Goal: Task Accomplishment & Management: Manage account settings

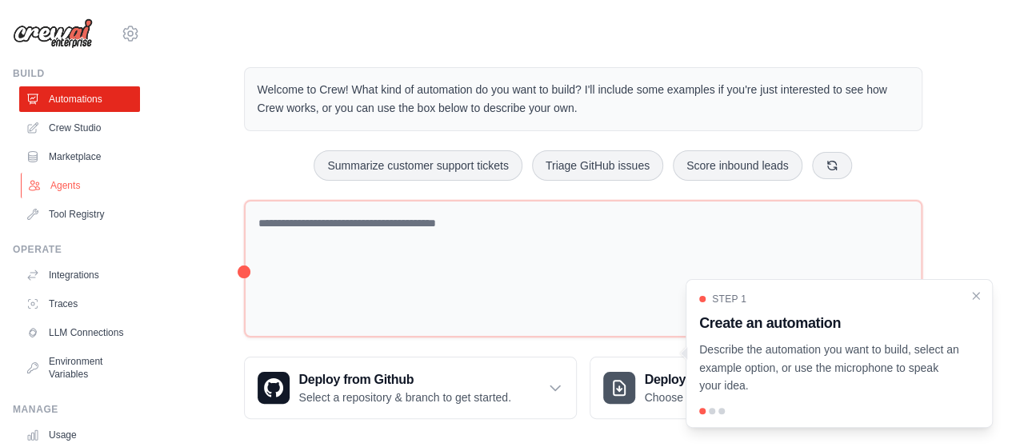
click at [61, 179] on link "Agents" at bounding box center [81, 186] width 121 height 26
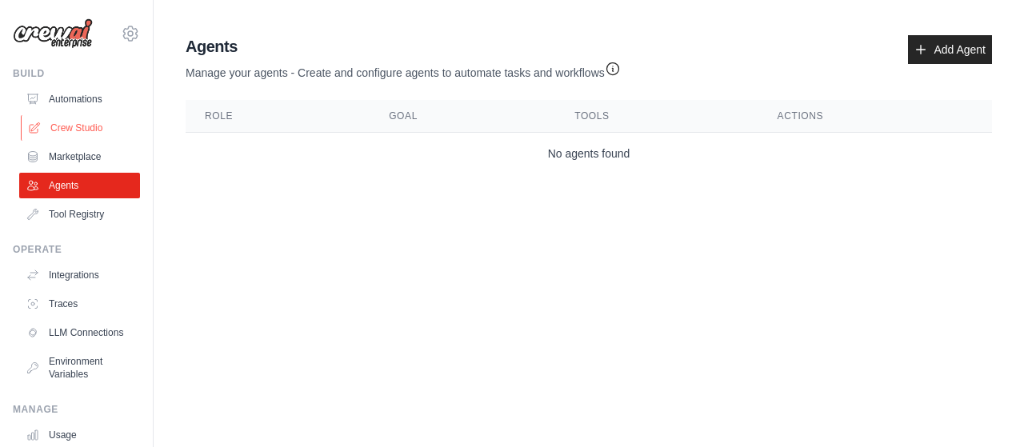
click at [70, 124] on link "Crew Studio" at bounding box center [81, 128] width 121 height 26
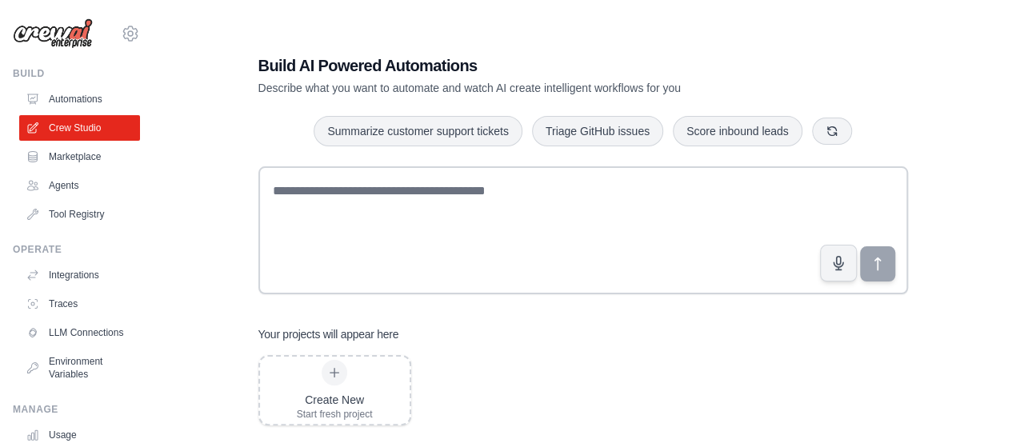
scroll to position [126, 0]
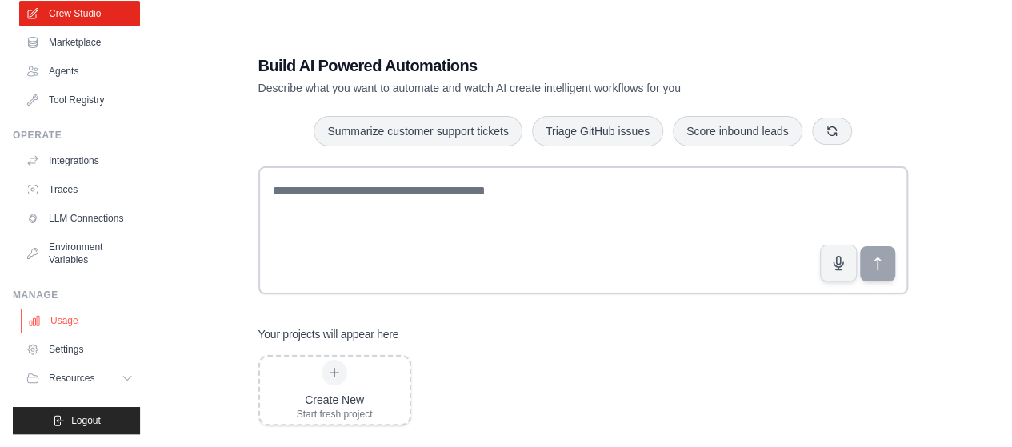
click at [66, 326] on link "Usage" at bounding box center [81, 321] width 121 height 26
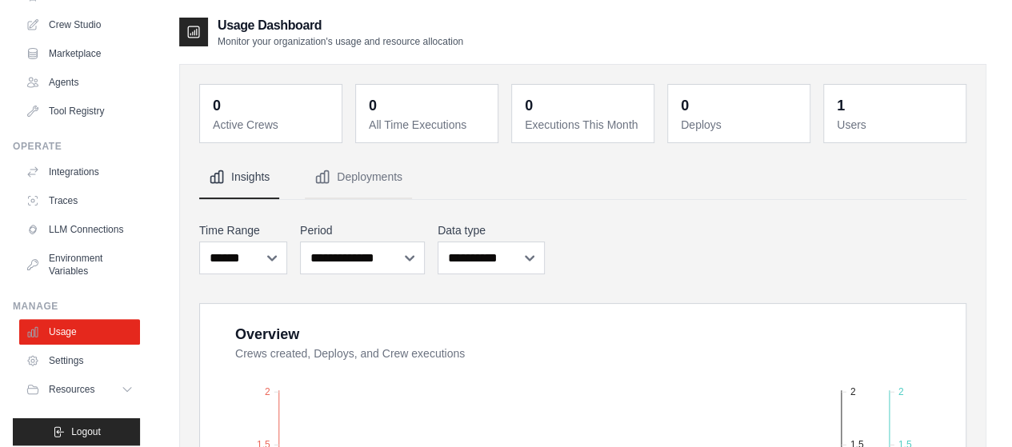
scroll to position [126, 0]
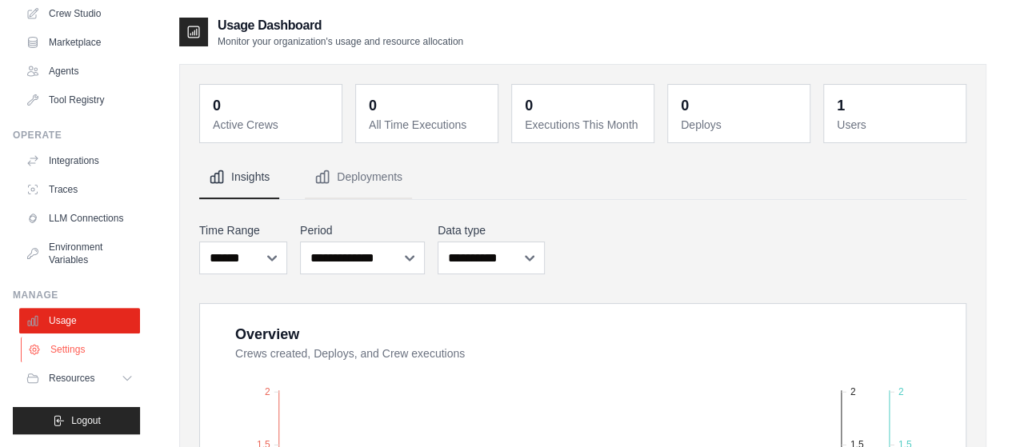
click at [70, 348] on link "Settings" at bounding box center [81, 350] width 121 height 26
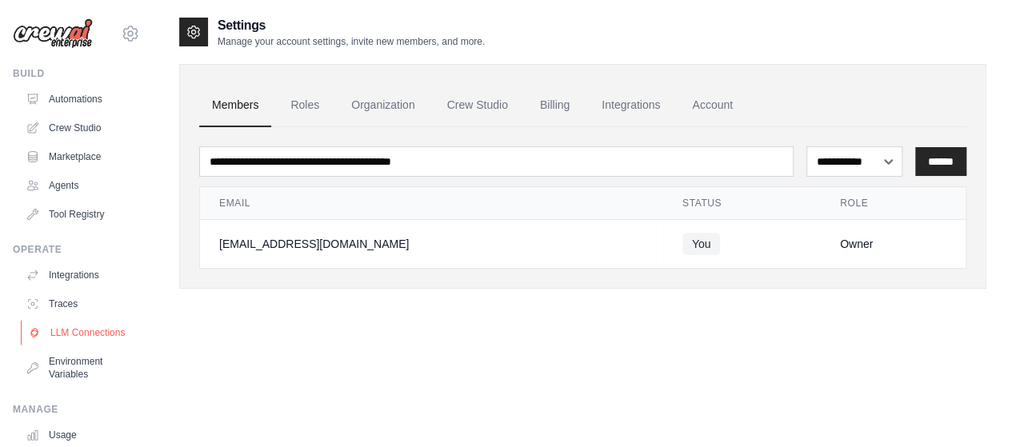
click at [58, 343] on link "LLM Connections" at bounding box center [81, 333] width 121 height 26
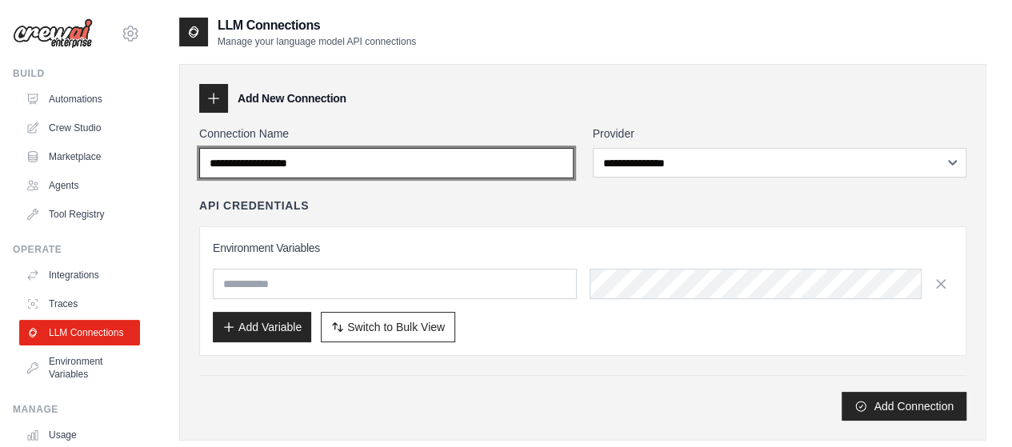
click at [328, 156] on input "Connection Name" at bounding box center [386, 163] width 375 height 30
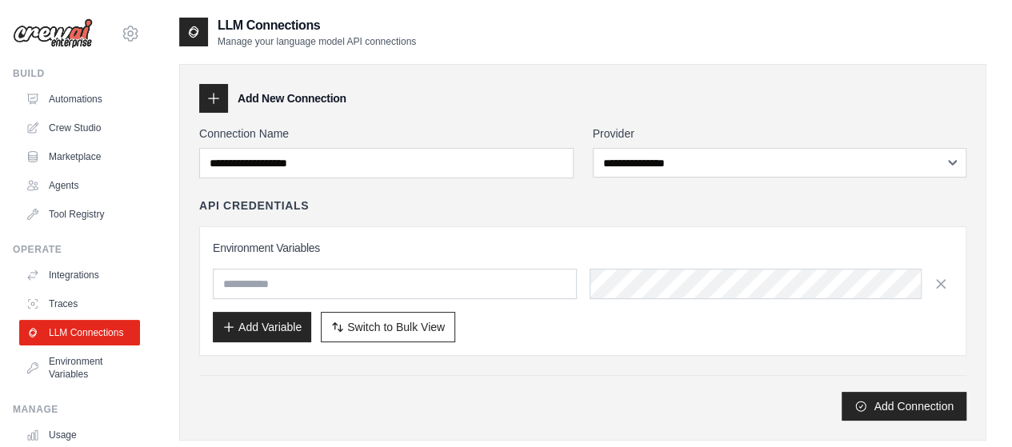
click at [358, 230] on div "Environment Variables Add Variable Switch to Bulk View Switch to Table View" at bounding box center [583, 291] width 768 height 130
click at [87, 381] on link "Environment Variables" at bounding box center [81, 368] width 121 height 38
